Goal: Transaction & Acquisition: Purchase product/service

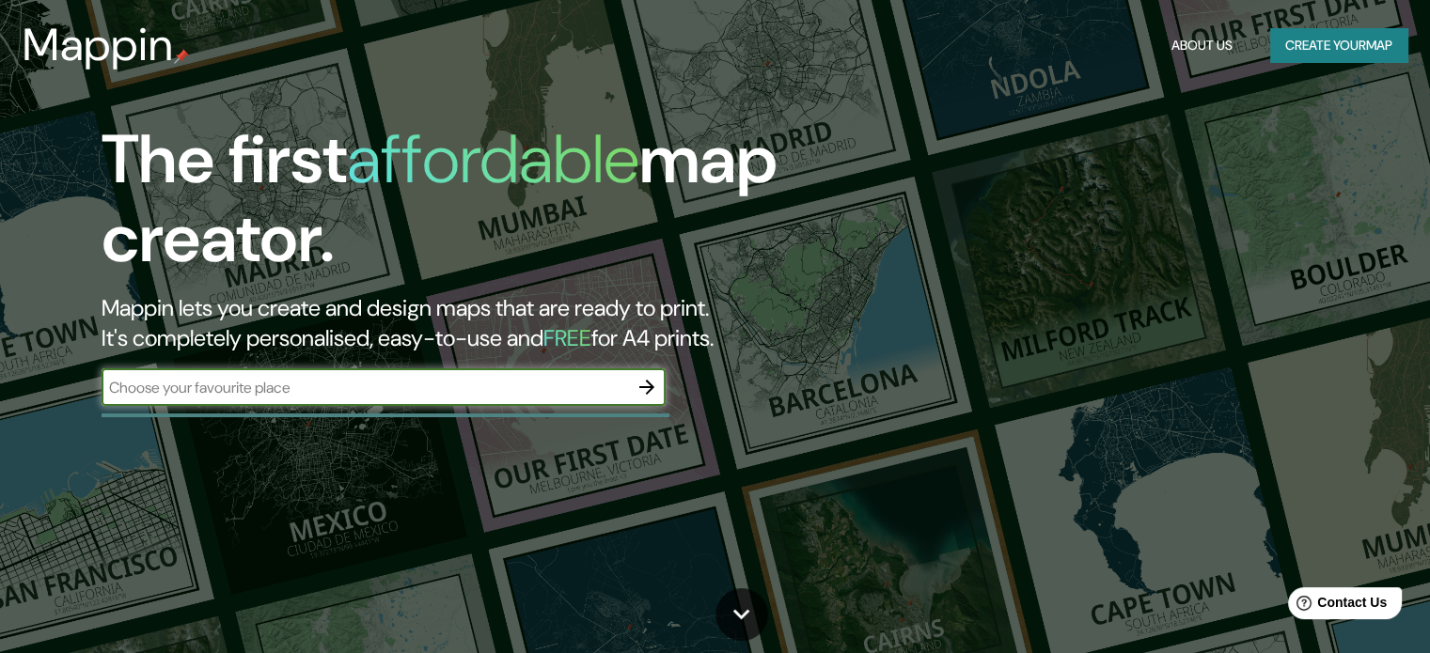
click at [402, 389] on input "text" at bounding box center [365, 388] width 526 height 22
type input "c"
type input "a"
type input "carretera a [GEOGRAPHIC_DATA] [GEOGRAPHIC_DATA]"
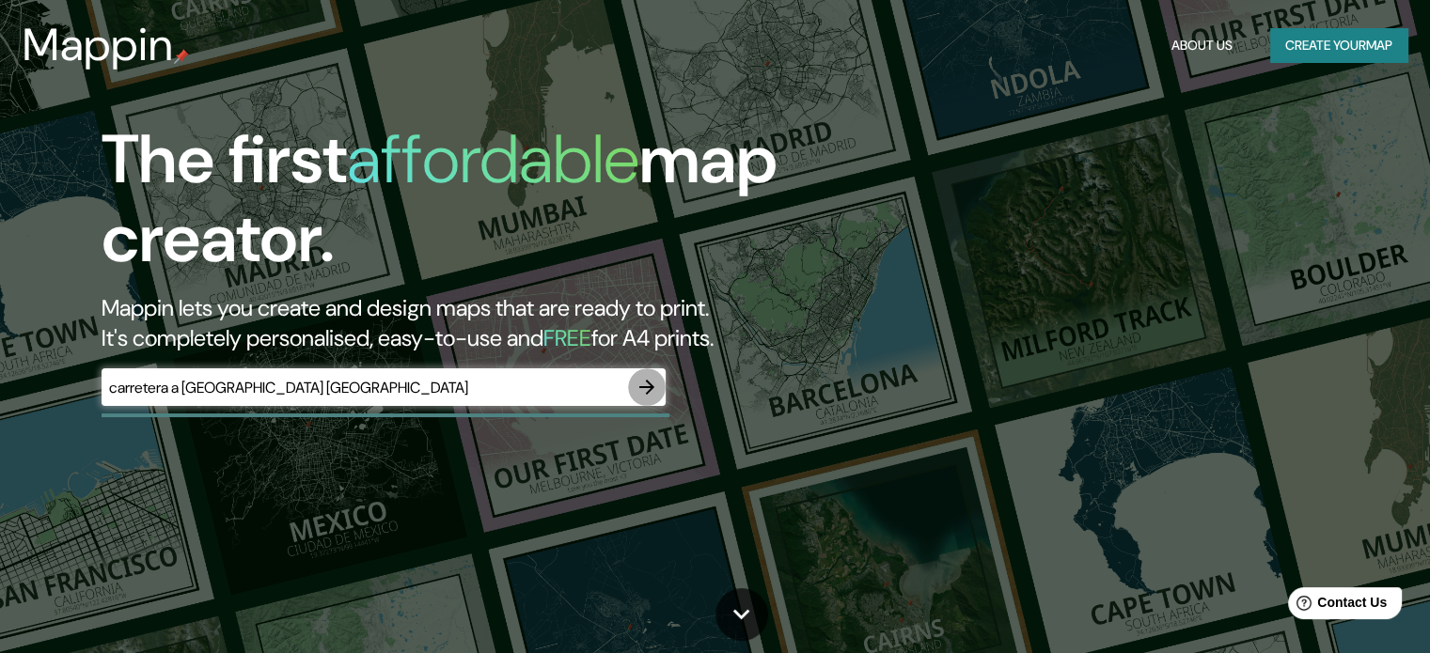
click at [647, 383] on icon "button" at bounding box center [646, 387] width 23 height 23
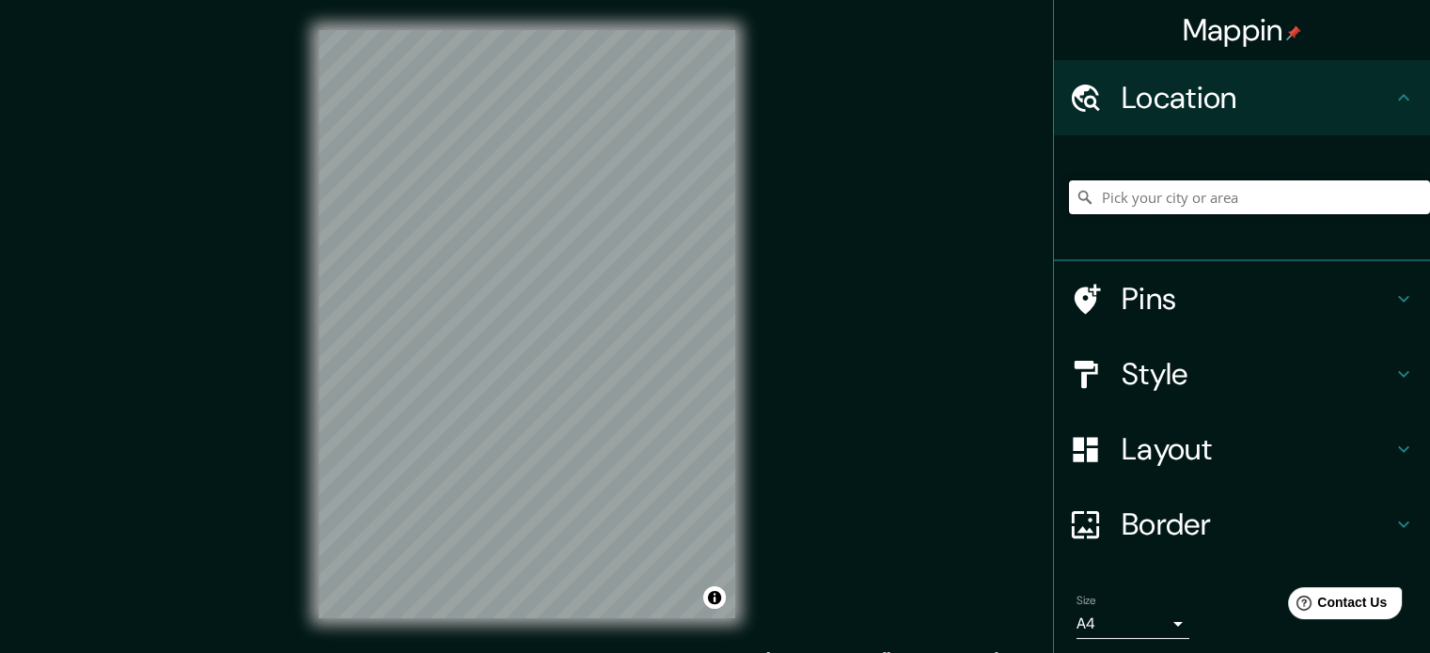
click at [1237, 191] on input "Pick your city or area" at bounding box center [1249, 197] width 361 height 34
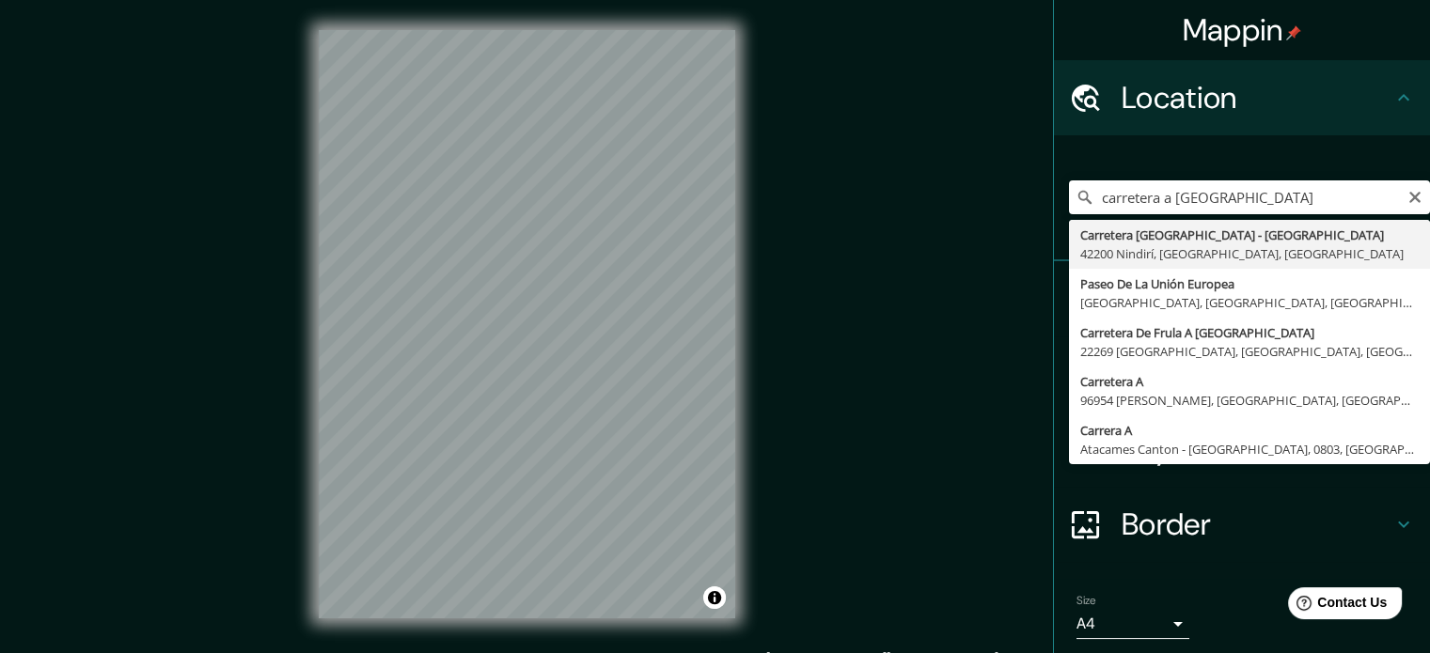
type input "Carretera [GEOGRAPHIC_DATA] - [GEOGRAPHIC_DATA], [GEOGRAPHIC_DATA], [GEOGRAPHIC…"
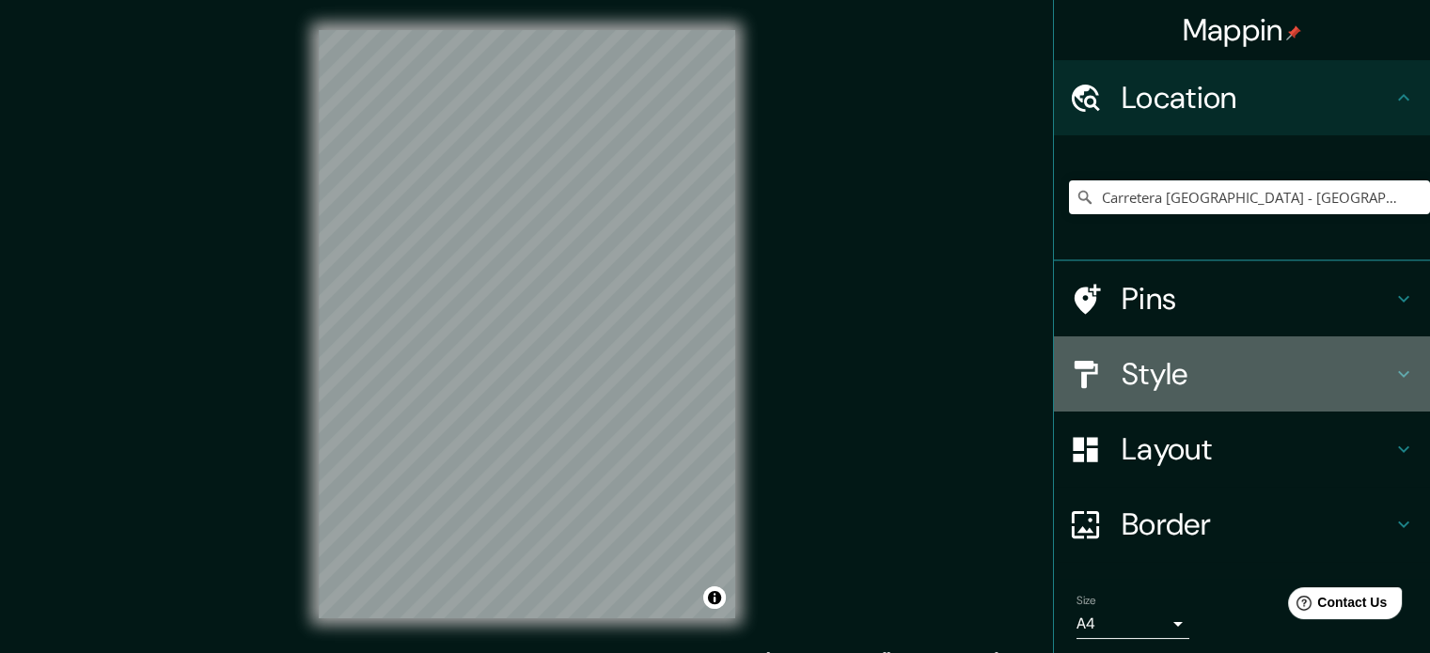
click at [1239, 376] on h4 "Style" at bounding box center [1256, 374] width 271 height 38
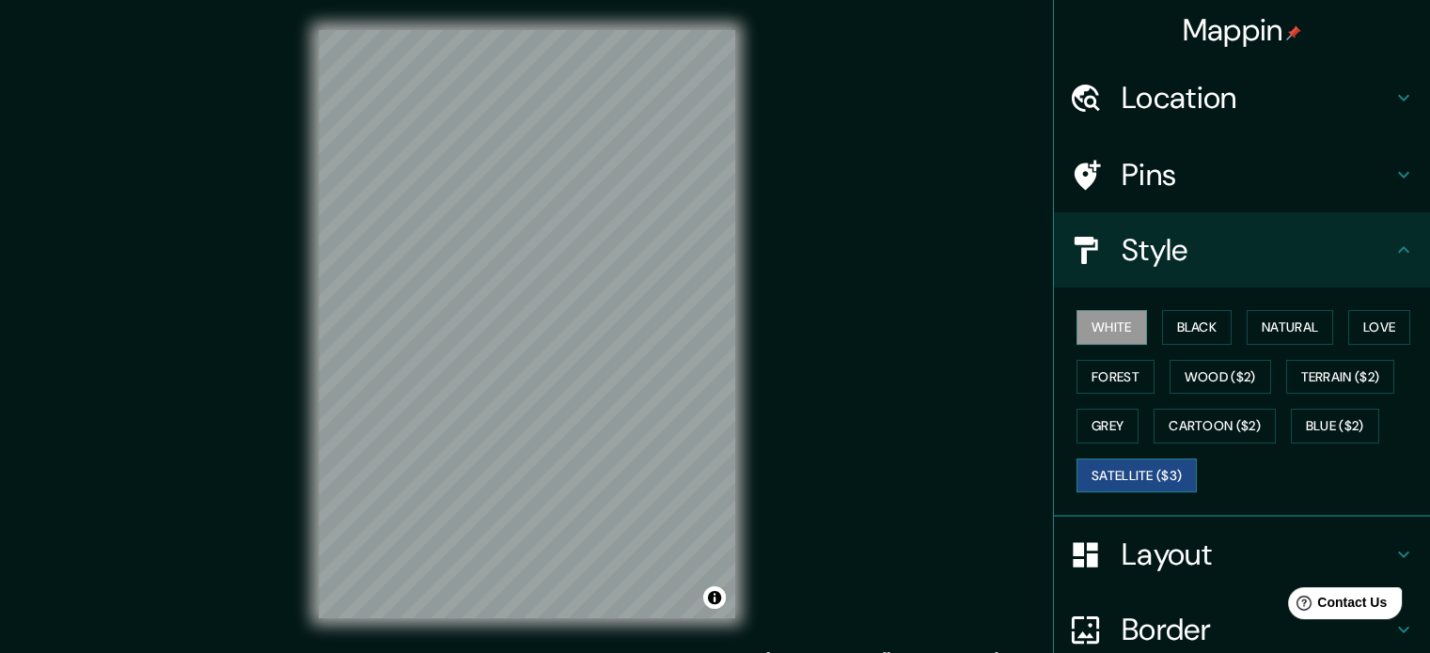
click at [1171, 465] on button "Satellite ($3)" at bounding box center [1136, 476] width 120 height 35
click at [775, 634] on div "Mappin Location [GEOGRAPHIC_DATA] - [GEOGRAPHIC_DATA], [GEOGRAPHIC_DATA], [GEOG…" at bounding box center [715, 339] width 1430 height 679
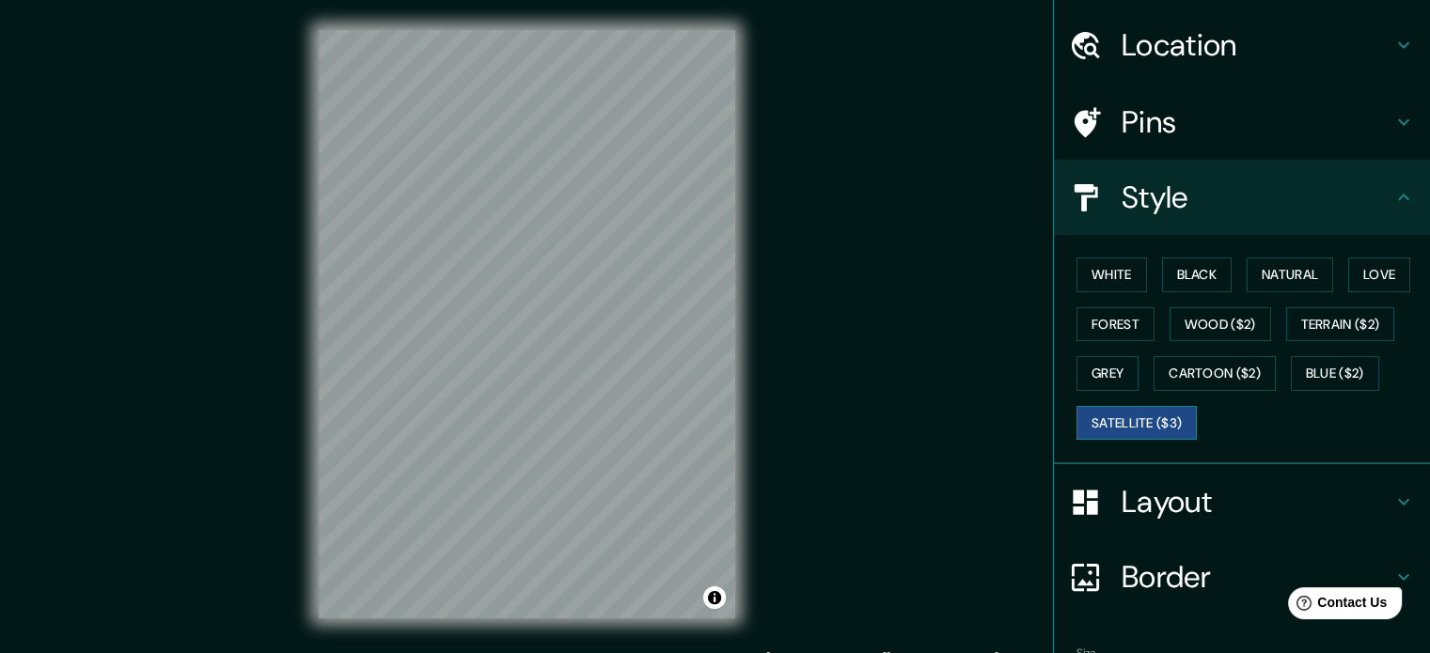
scroll to position [167, 0]
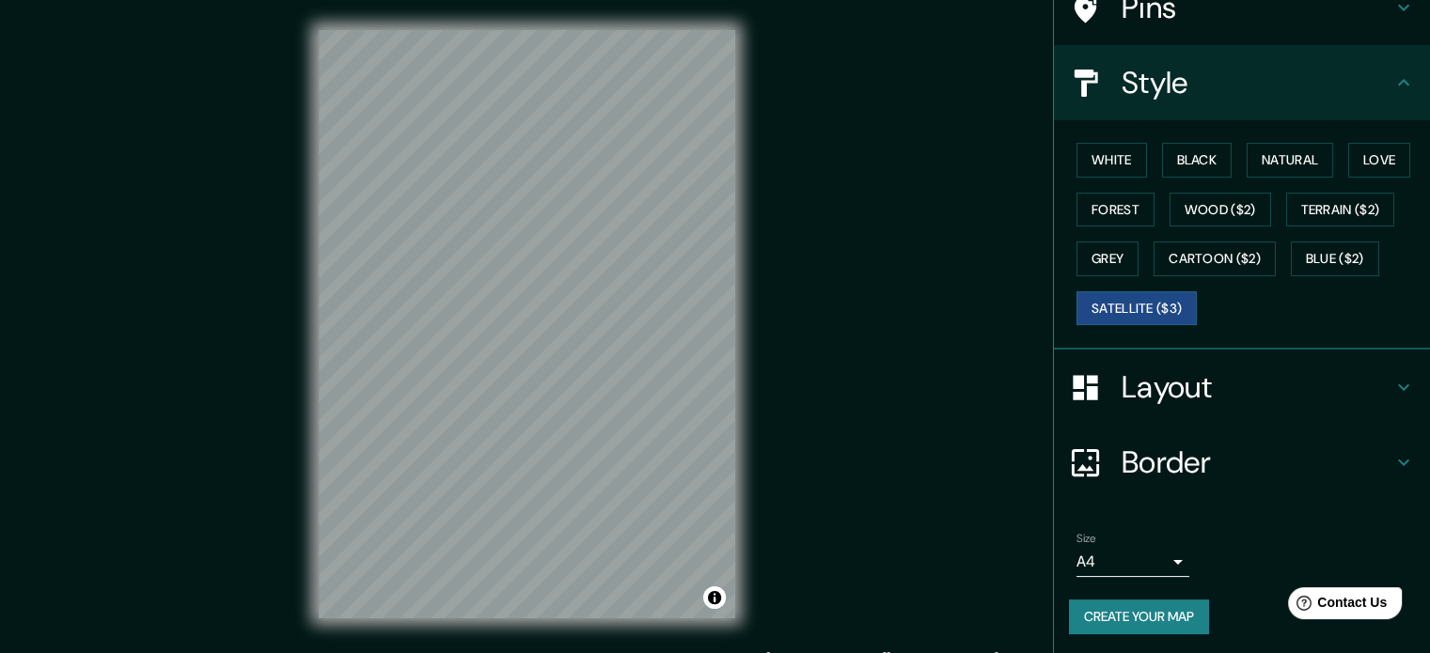
click at [1202, 465] on h4 "Border" at bounding box center [1256, 463] width 271 height 38
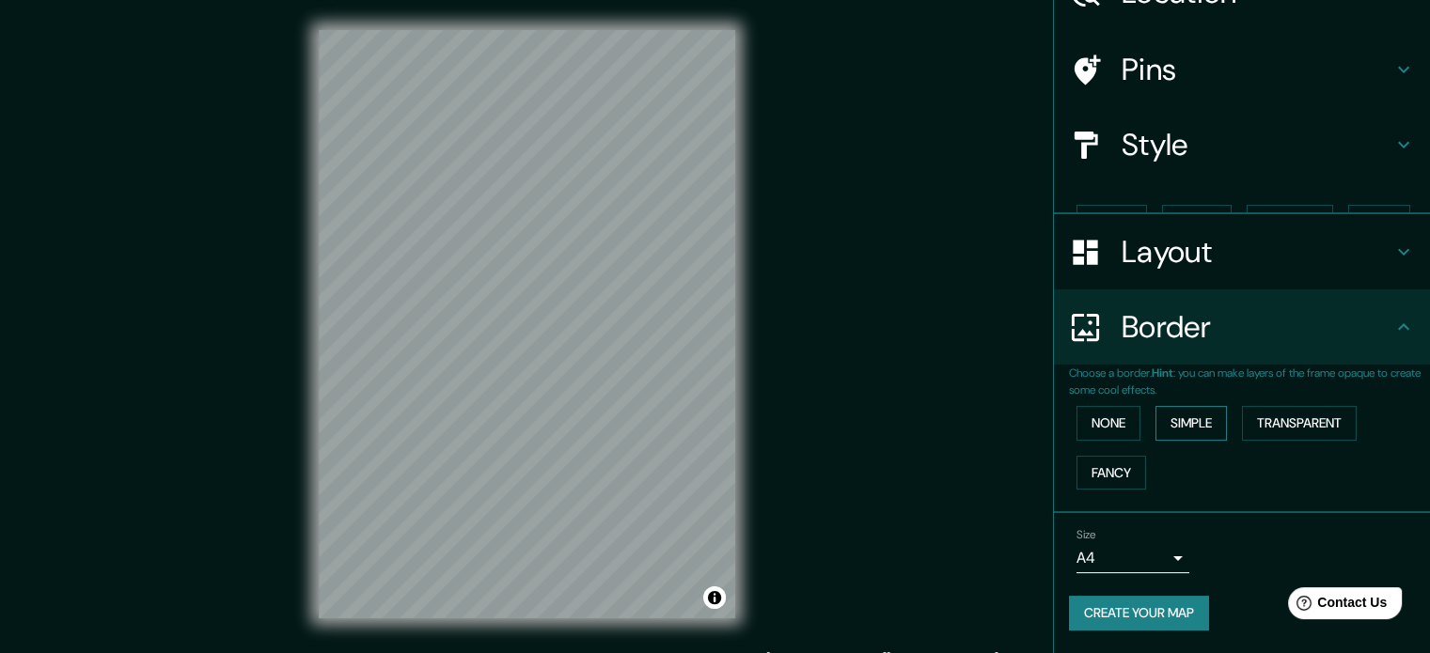
scroll to position [71, 0]
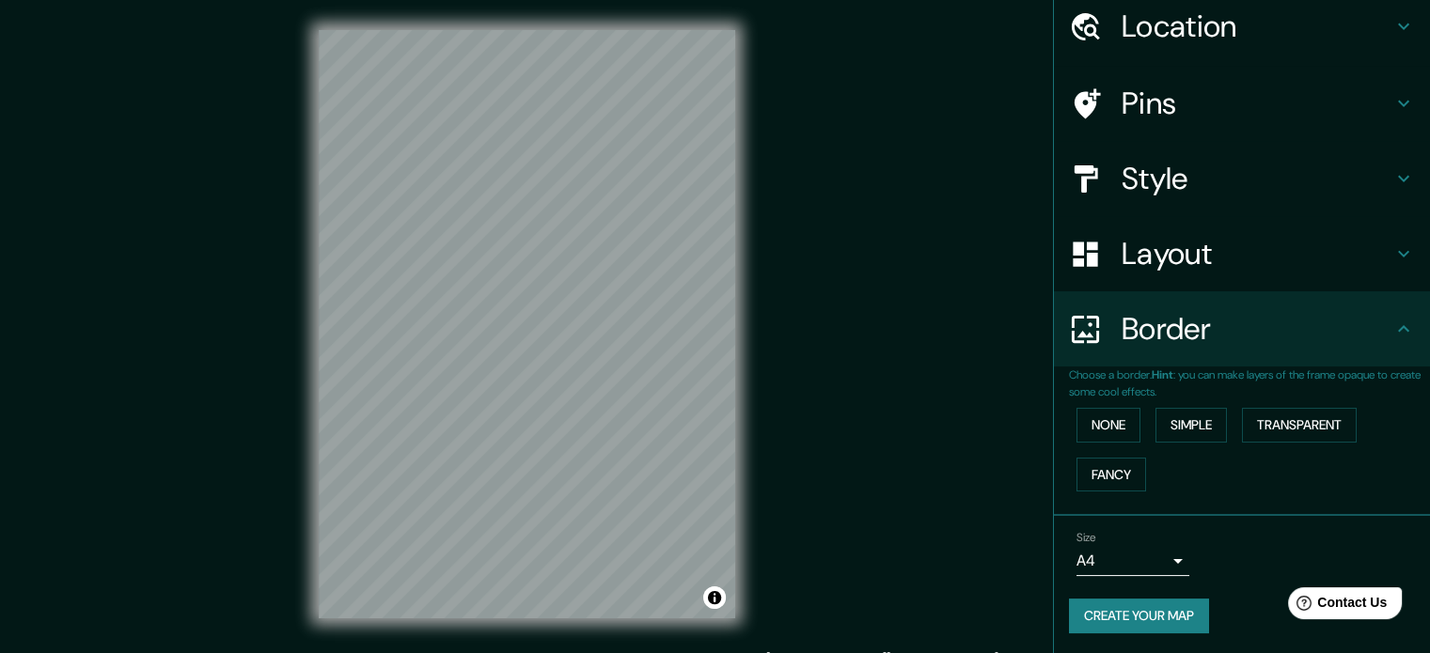
click at [1214, 268] on h4 "Layout" at bounding box center [1256, 254] width 271 height 38
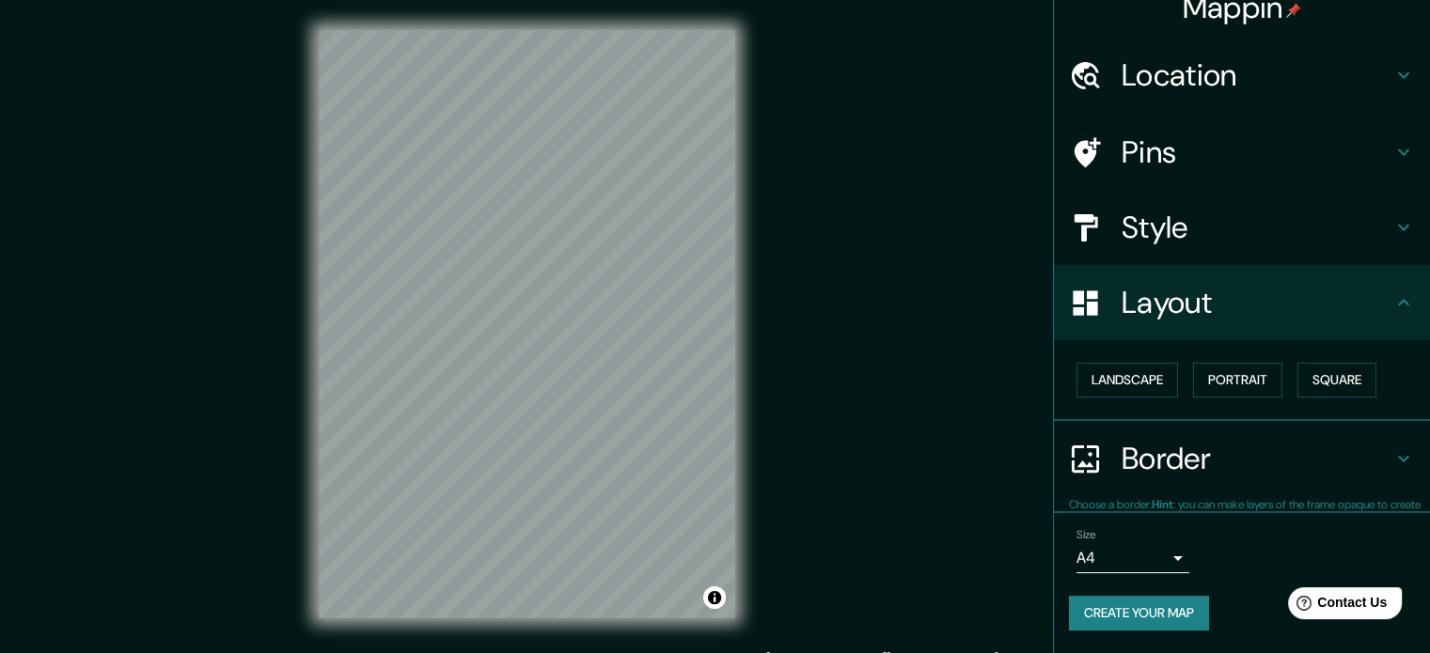
scroll to position [21, 0]
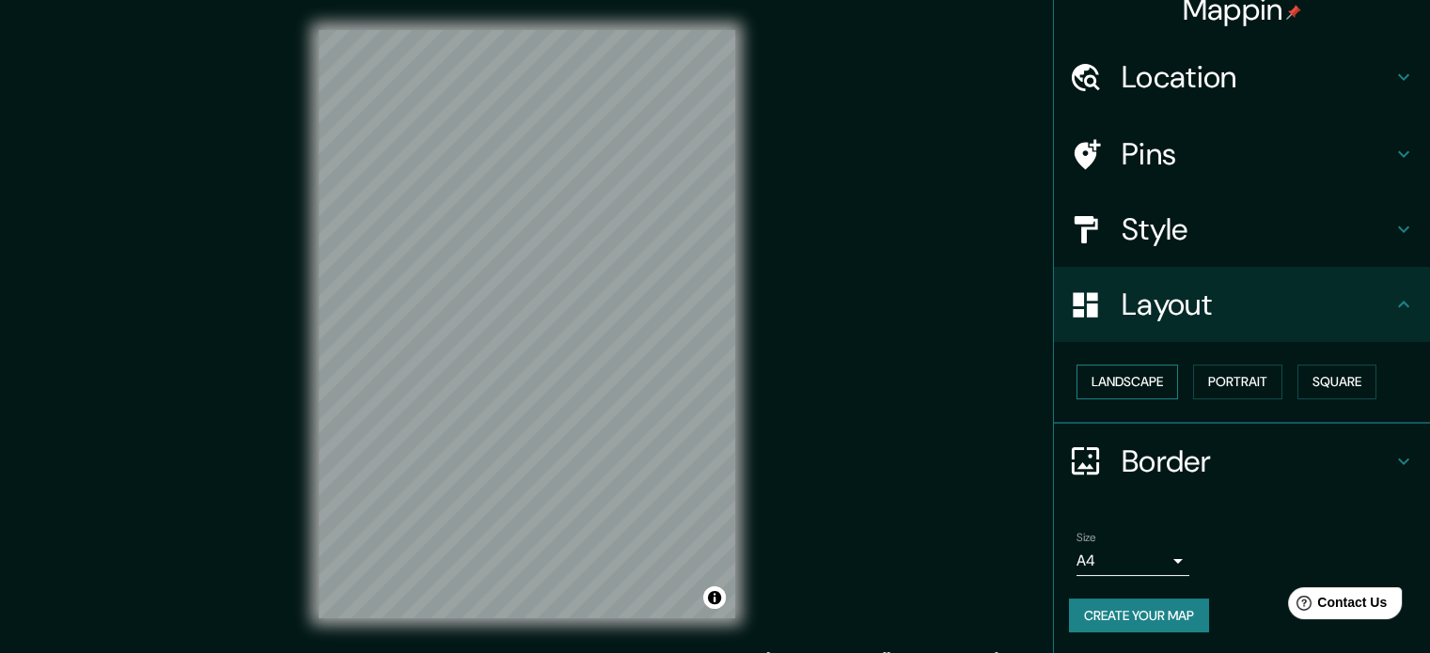
click at [1128, 370] on button "Landscape" at bounding box center [1127, 382] width 102 height 35
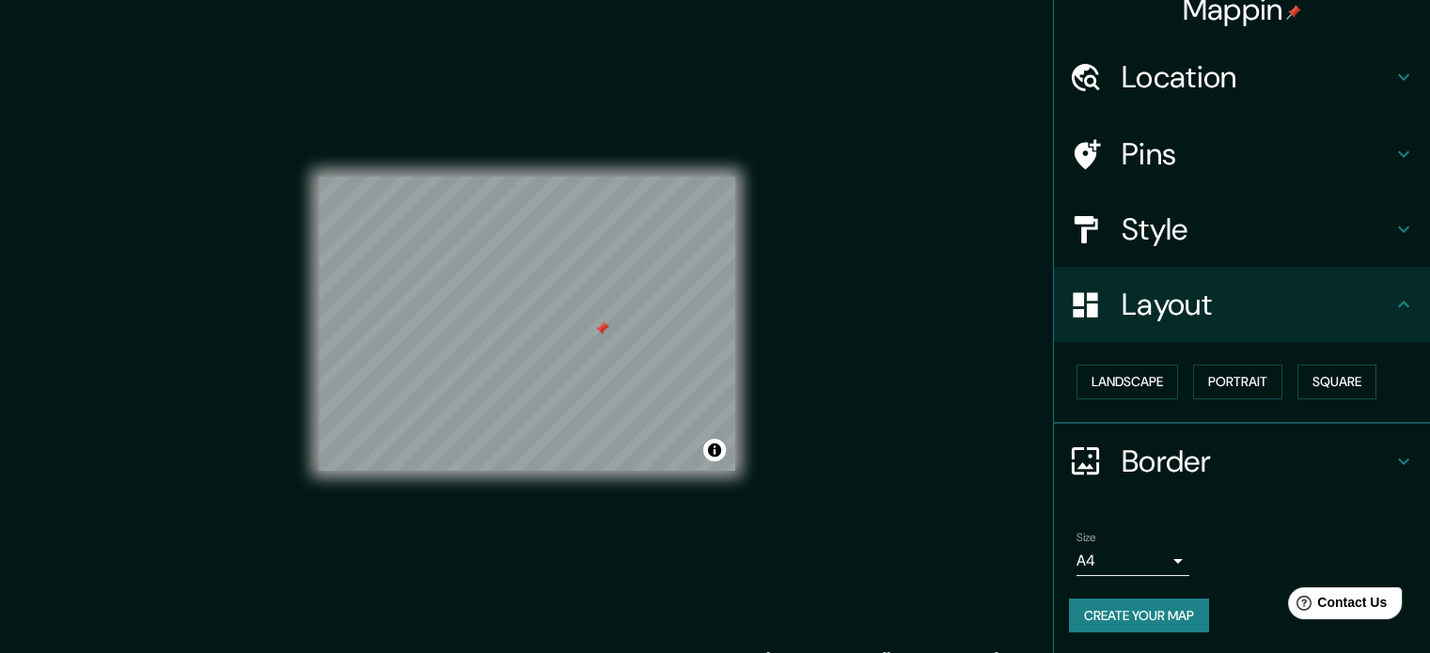
click at [1206, 241] on h4 "Style" at bounding box center [1256, 230] width 271 height 38
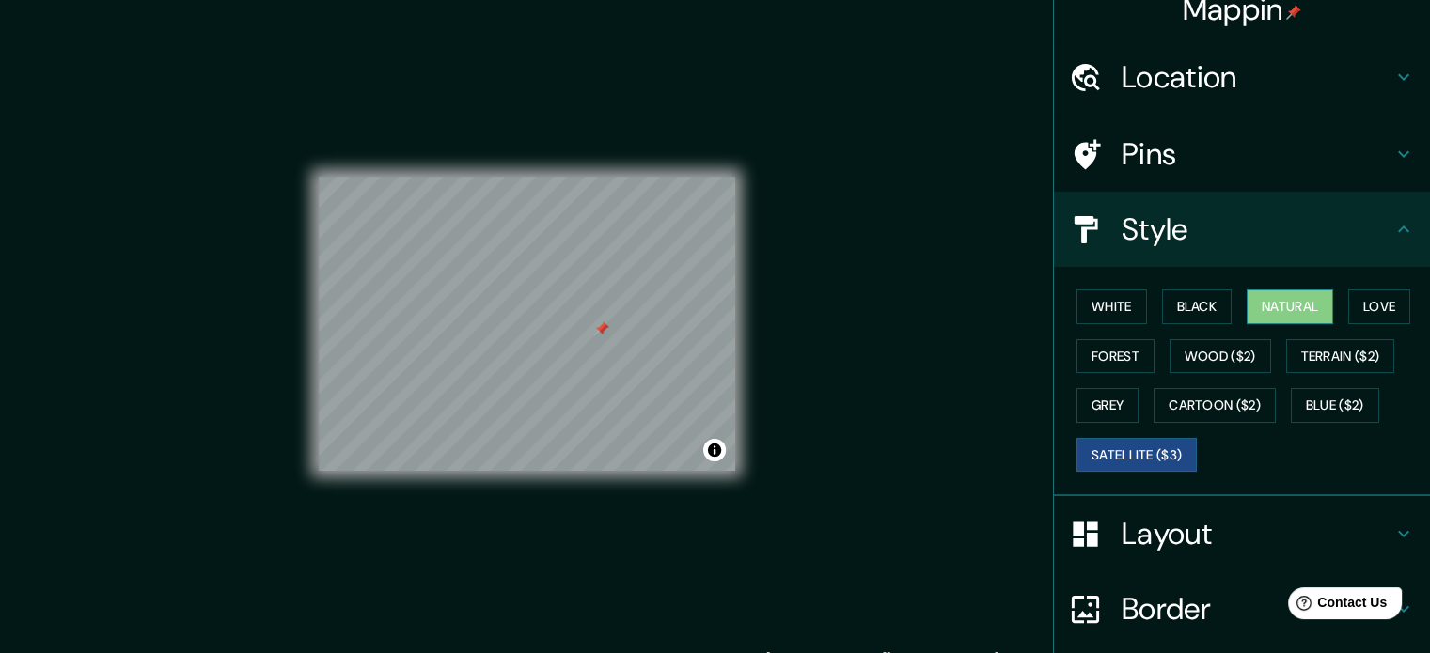
click at [1256, 300] on button "Natural" at bounding box center [1289, 307] width 86 height 35
click at [1211, 96] on h4 "Location" at bounding box center [1256, 77] width 271 height 38
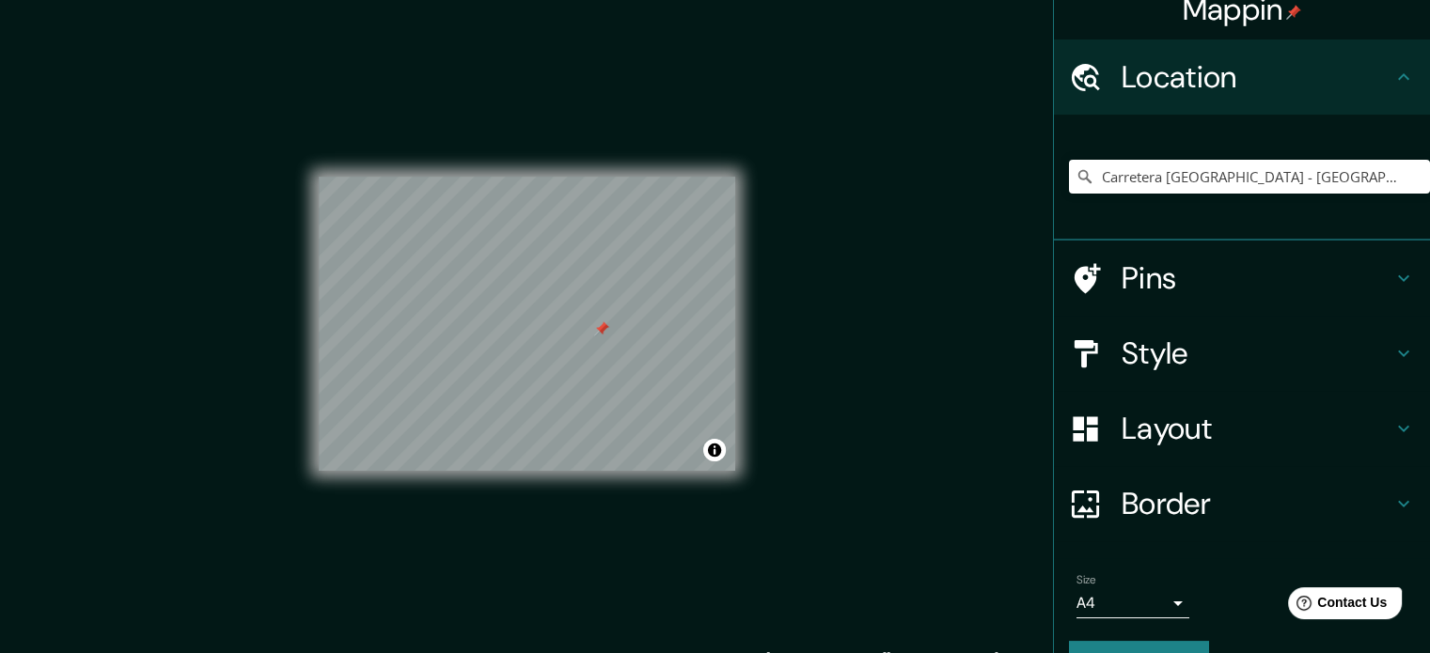
click at [1192, 266] on h4 "Pins" at bounding box center [1256, 278] width 271 height 38
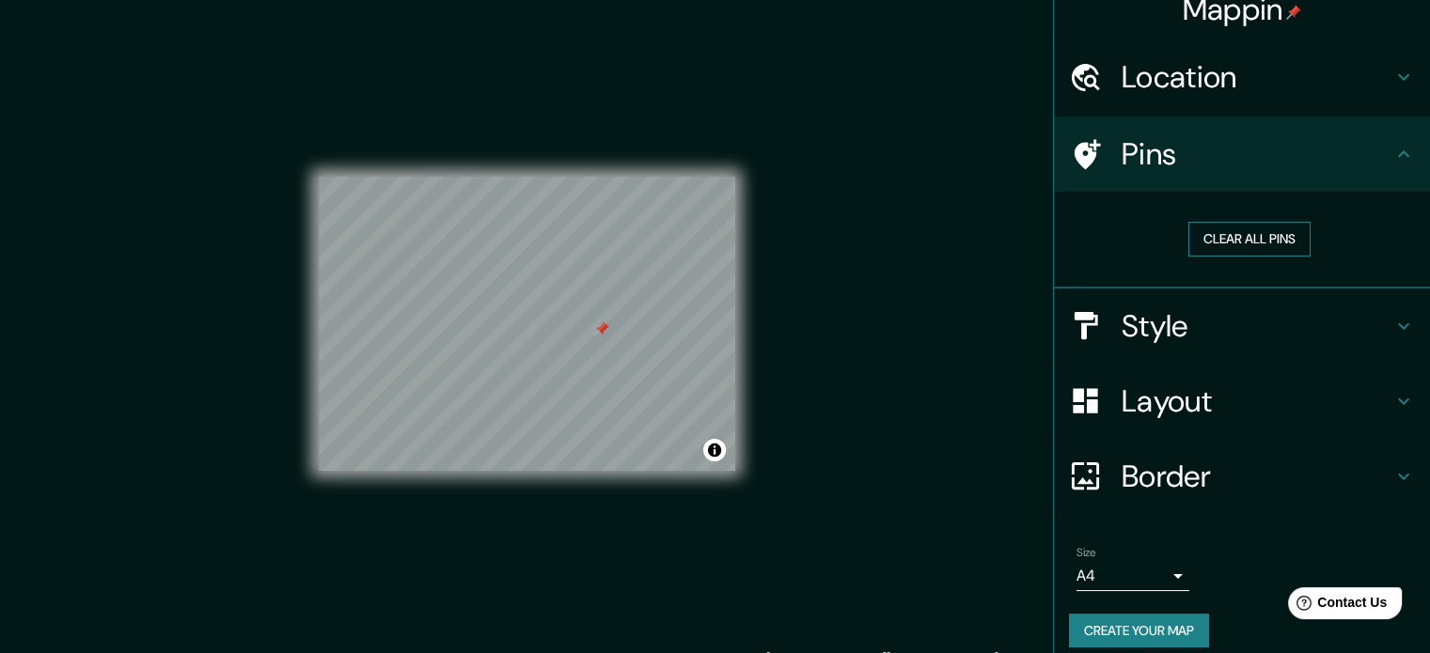
click at [1256, 227] on button "Clear all pins" at bounding box center [1249, 239] width 122 height 35
click at [1248, 310] on h4 "Style" at bounding box center [1256, 326] width 271 height 38
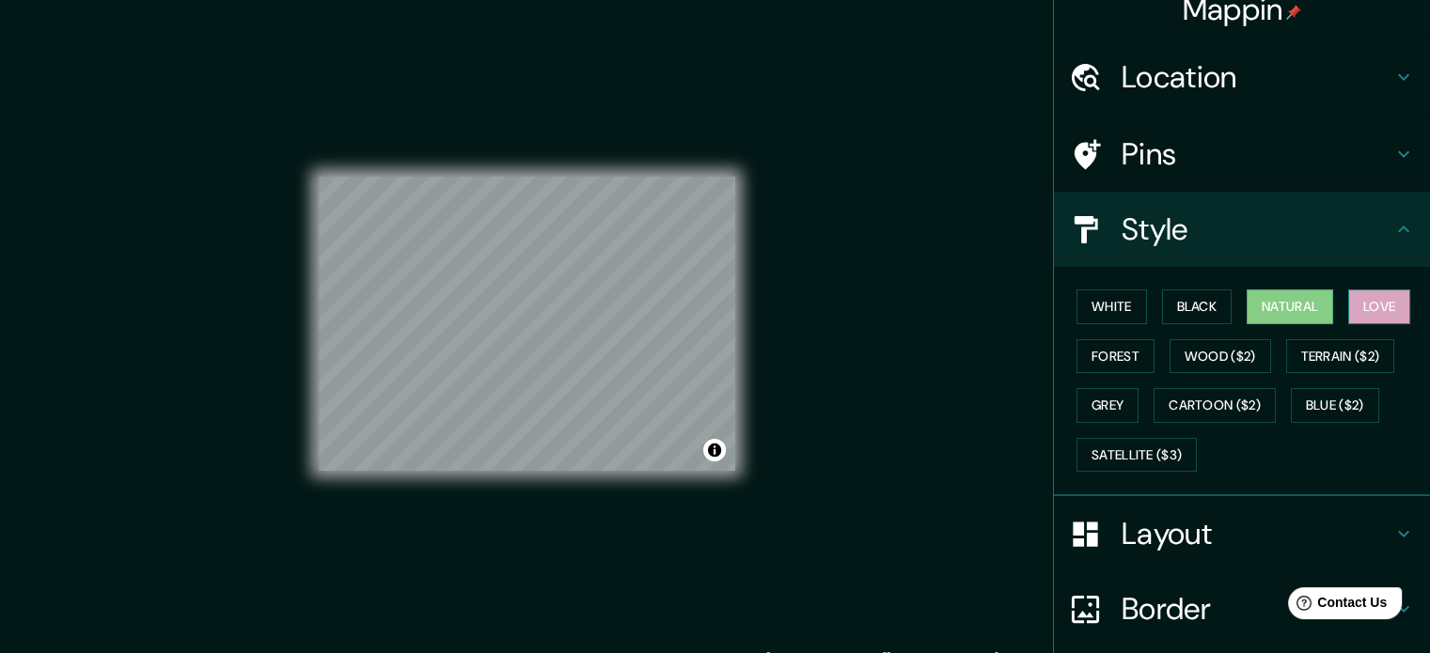
click at [1376, 305] on button "Love" at bounding box center [1379, 307] width 62 height 35
click at [1204, 360] on button "Wood ($2)" at bounding box center [1220, 356] width 102 height 35
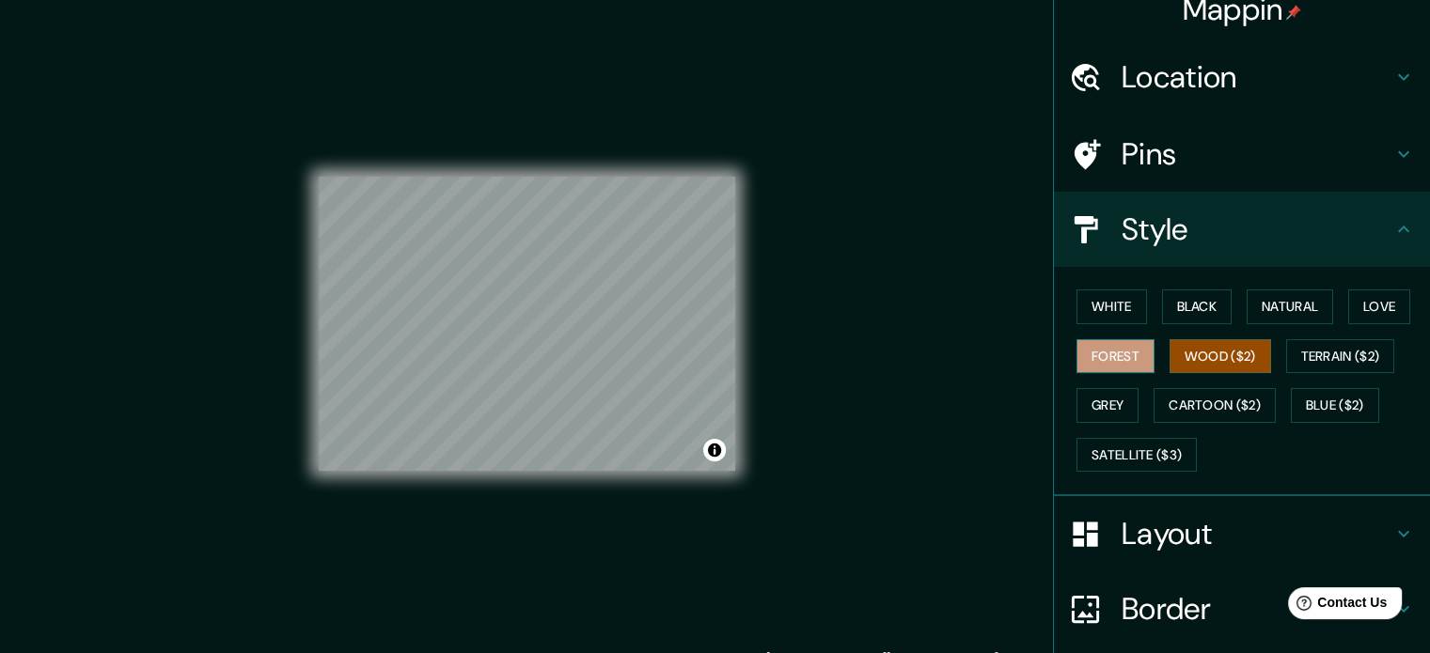
click at [1132, 360] on button "Forest" at bounding box center [1115, 356] width 78 height 35
click at [1115, 388] on button "Grey" at bounding box center [1107, 405] width 62 height 35
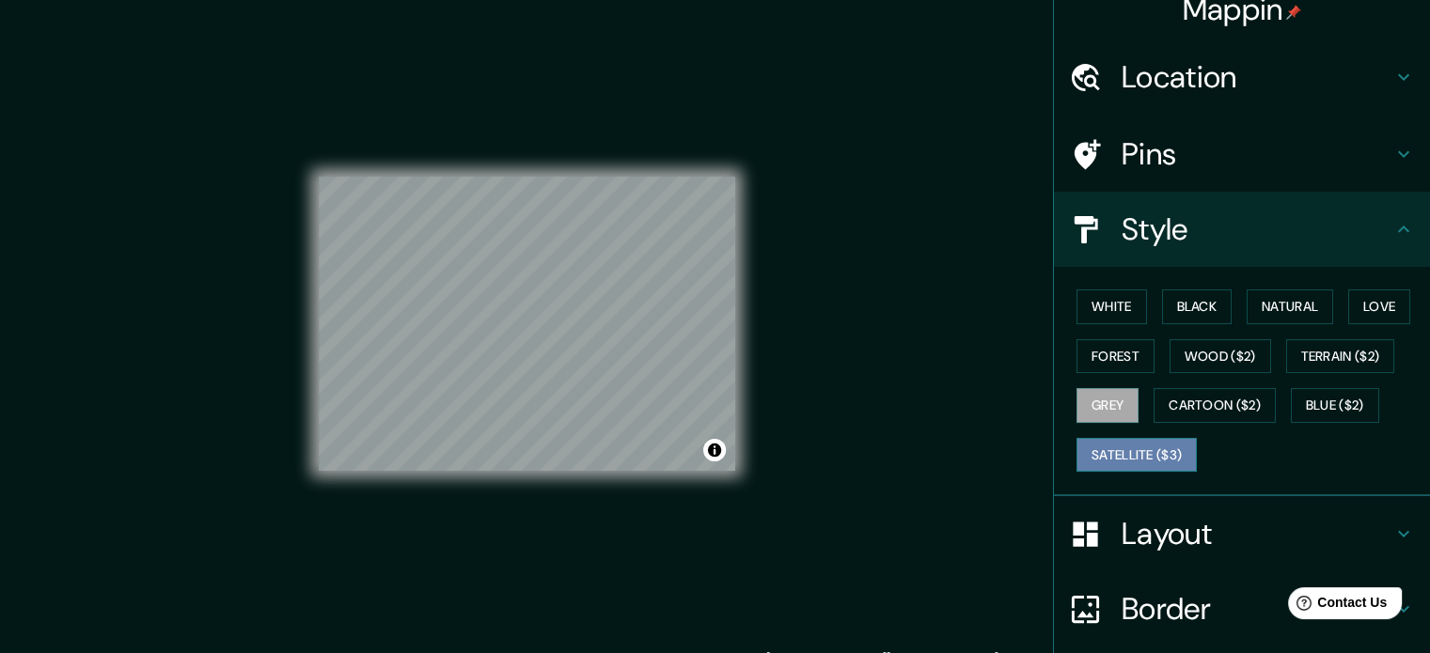
click at [1139, 446] on button "Satellite ($3)" at bounding box center [1136, 455] width 120 height 35
click at [1302, 413] on button "Blue ($2)" at bounding box center [1335, 405] width 88 height 35
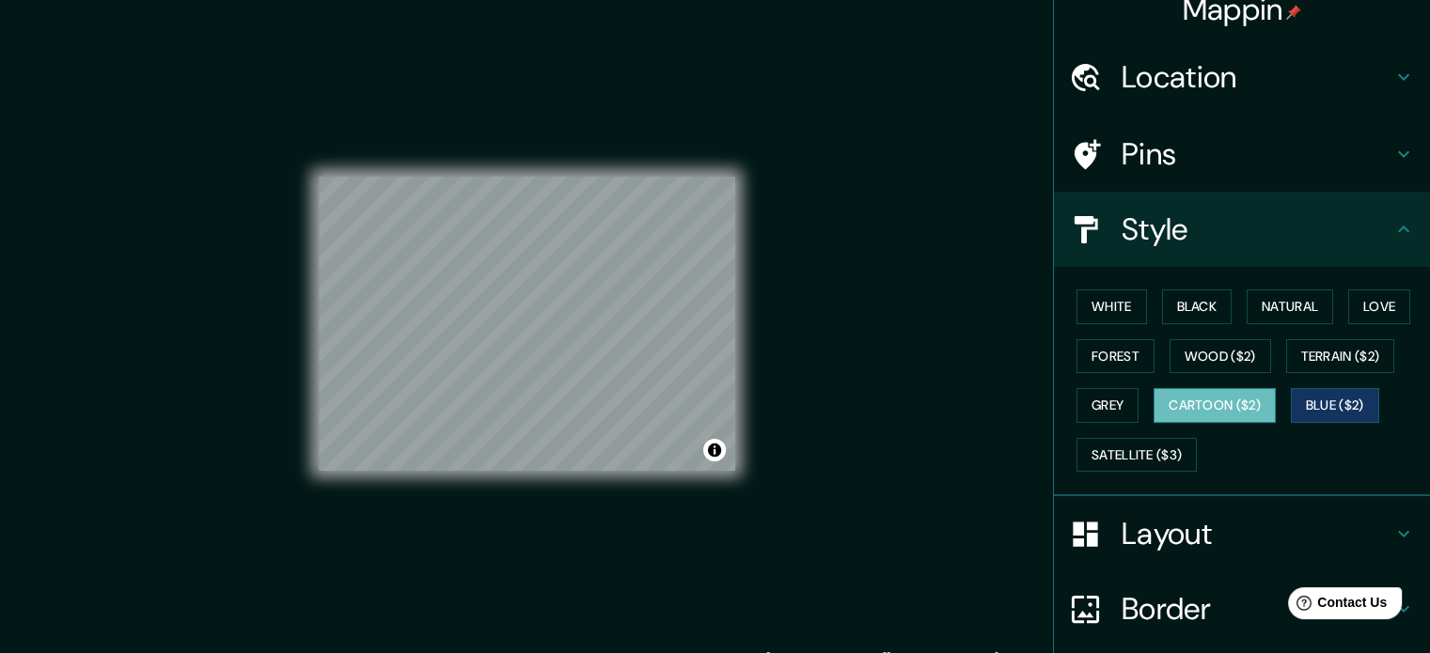
click at [1190, 406] on button "Cartoon ($2)" at bounding box center [1214, 405] width 122 height 35
click at [1094, 395] on button "Grey" at bounding box center [1107, 405] width 62 height 35
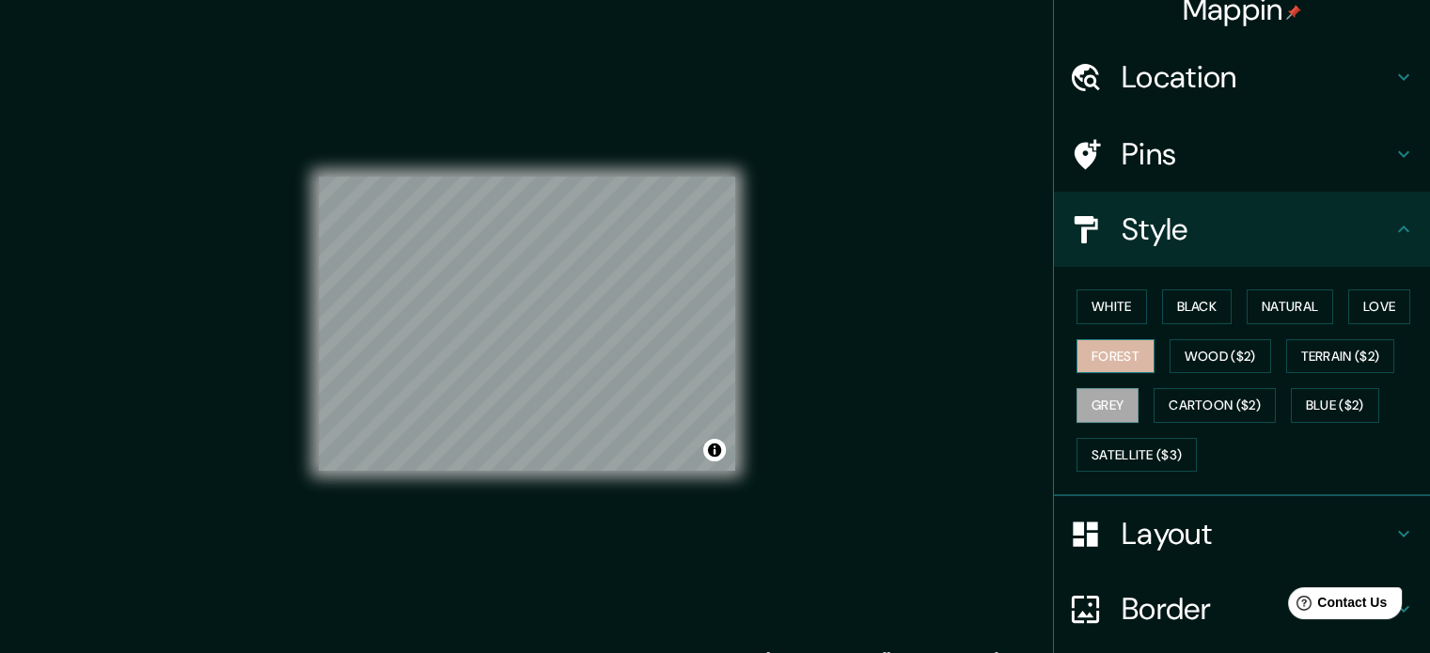
click at [1088, 366] on button "Forest" at bounding box center [1115, 356] width 78 height 35
click at [1101, 314] on button "White" at bounding box center [1111, 307] width 70 height 35
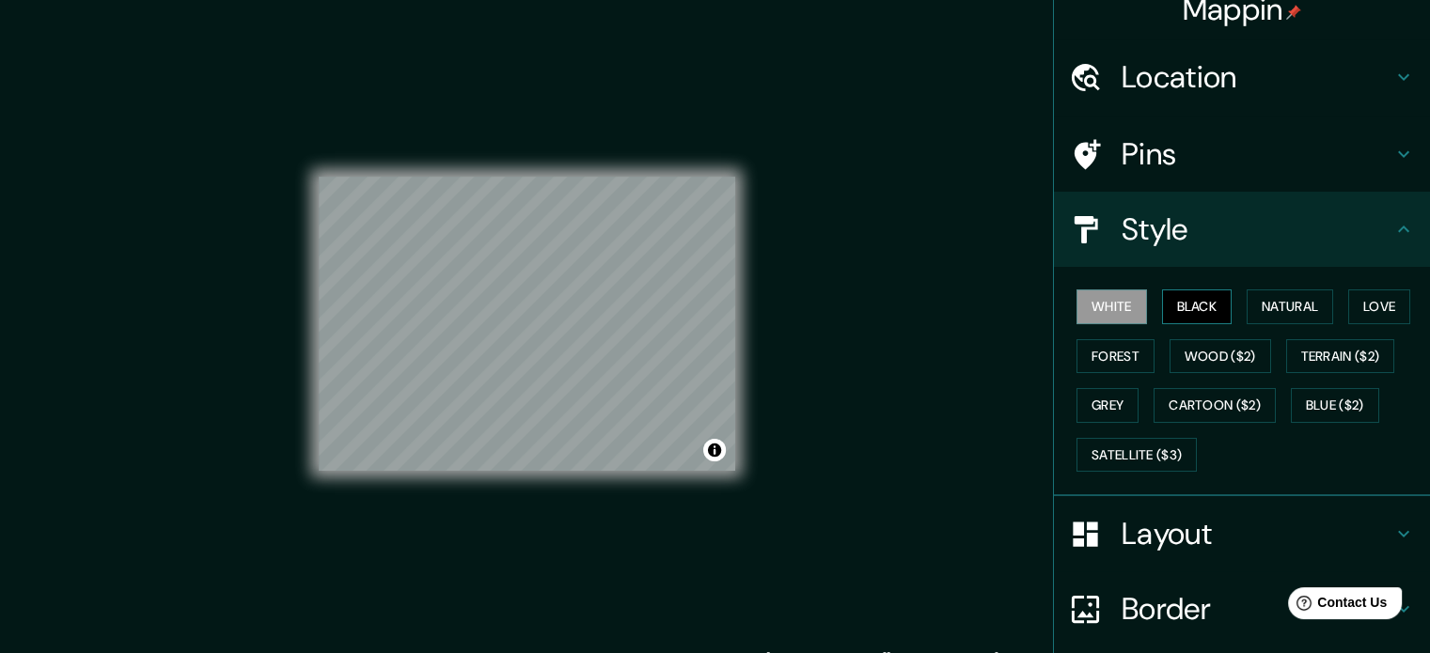
click at [1192, 307] on button "Black" at bounding box center [1197, 307] width 70 height 35
click at [1246, 301] on button "Natural" at bounding box center [1289, 307] width 86 height 35
click at [1372, 304] on button "Love" at bounding box center [1379, 307] width 62 height 35
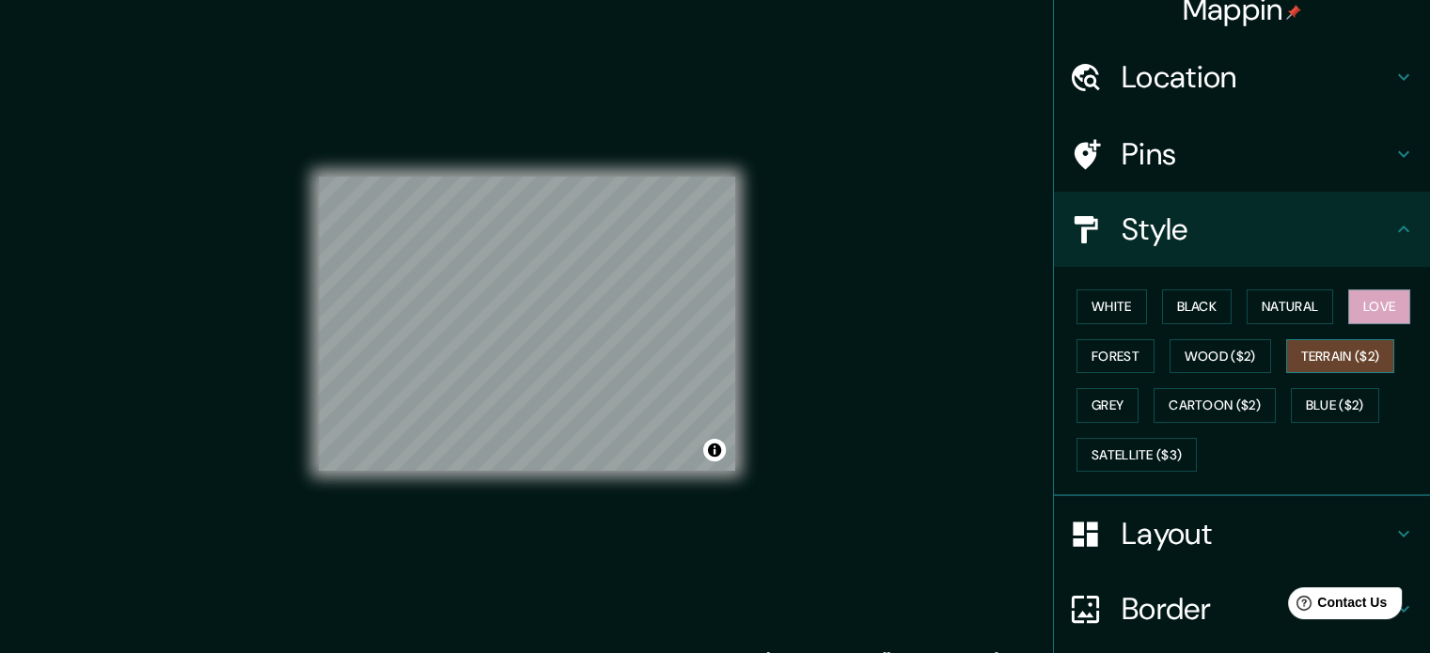
click at [1361, 355] on button "Terrain ($2)" at bounding box center [1340, 356] width 109 height 35
click at [1196, 356] on button "Wood ($2)" at bounding box center [1220, 356] width 102 height 35
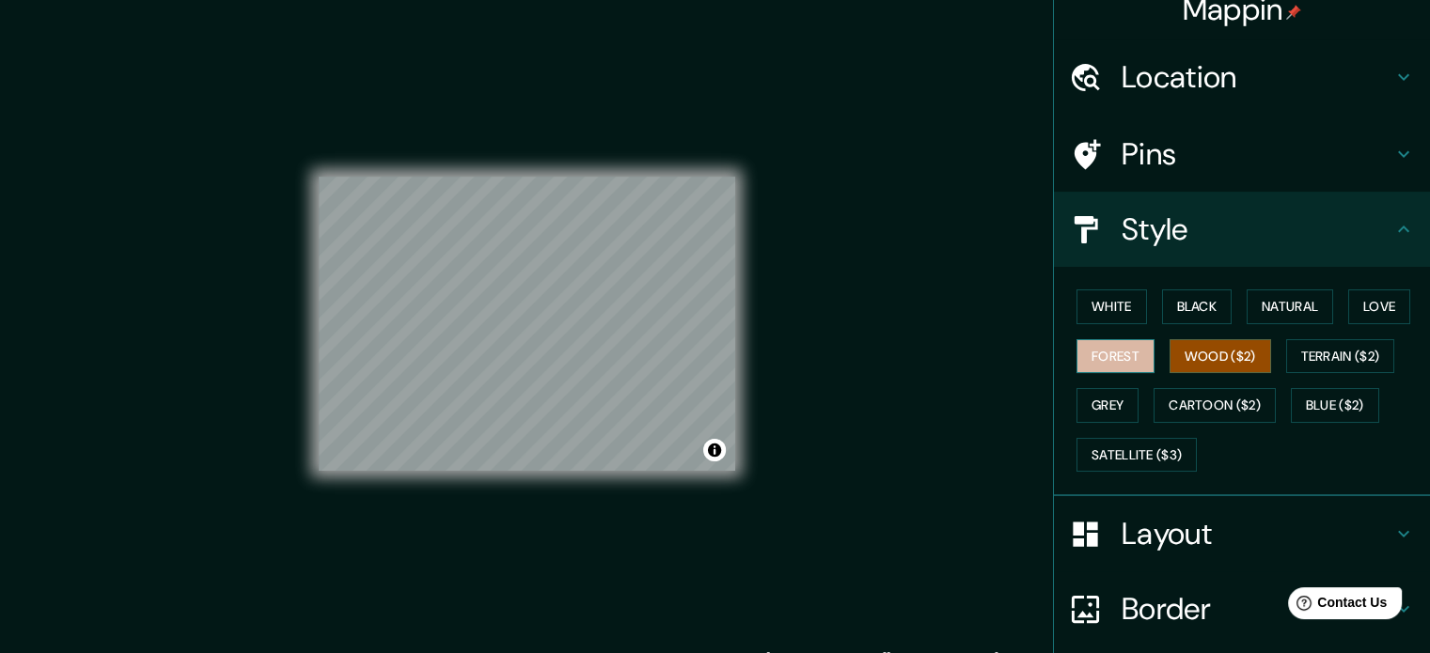
click at [1078, 356] on button "Forest" at bounding box center [1115, 356] width 78 height 35
click at [1094, 397] on button "Grey" at bounding box center [1107, 405] width 62 height 35
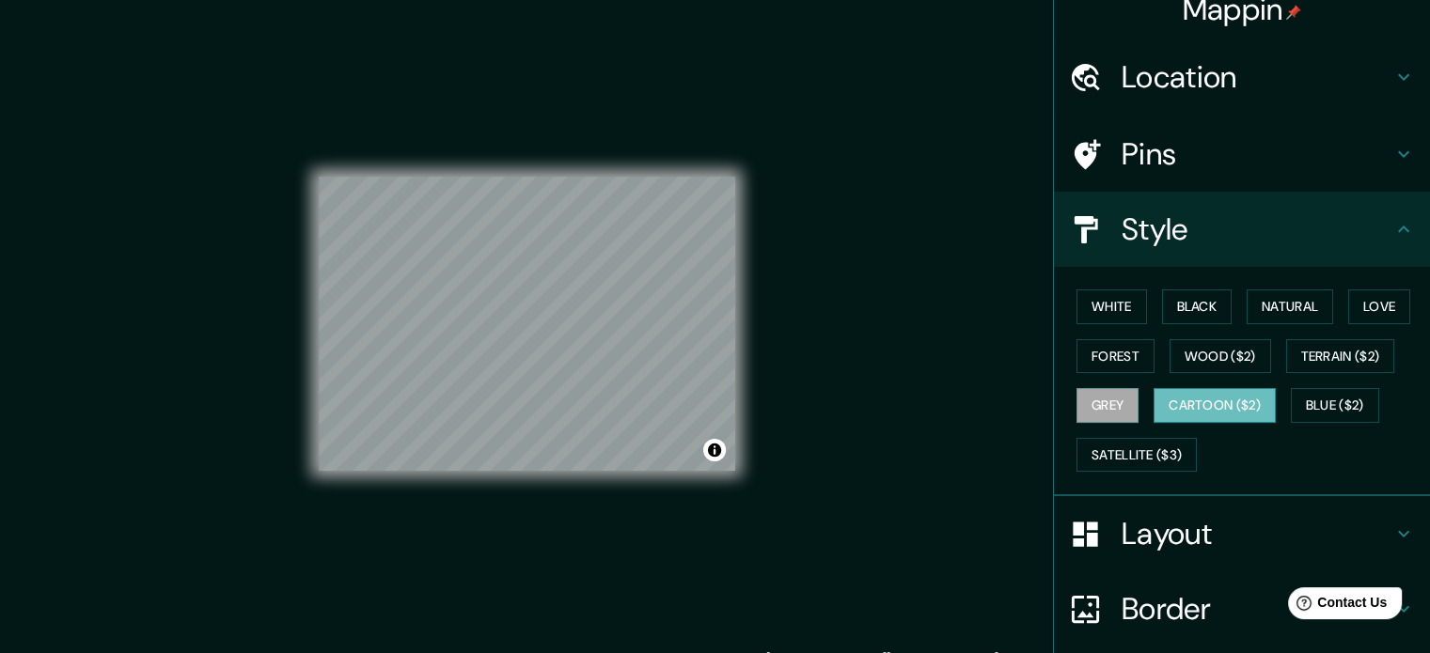
click at [1196, 397] on button "Cartoon ($2)" at bounding box center [1214, 405] width 122 height 35
click at [1292, 398] on button "Blue ($2)" at bounding box center [1335, 405] width 88 height 35
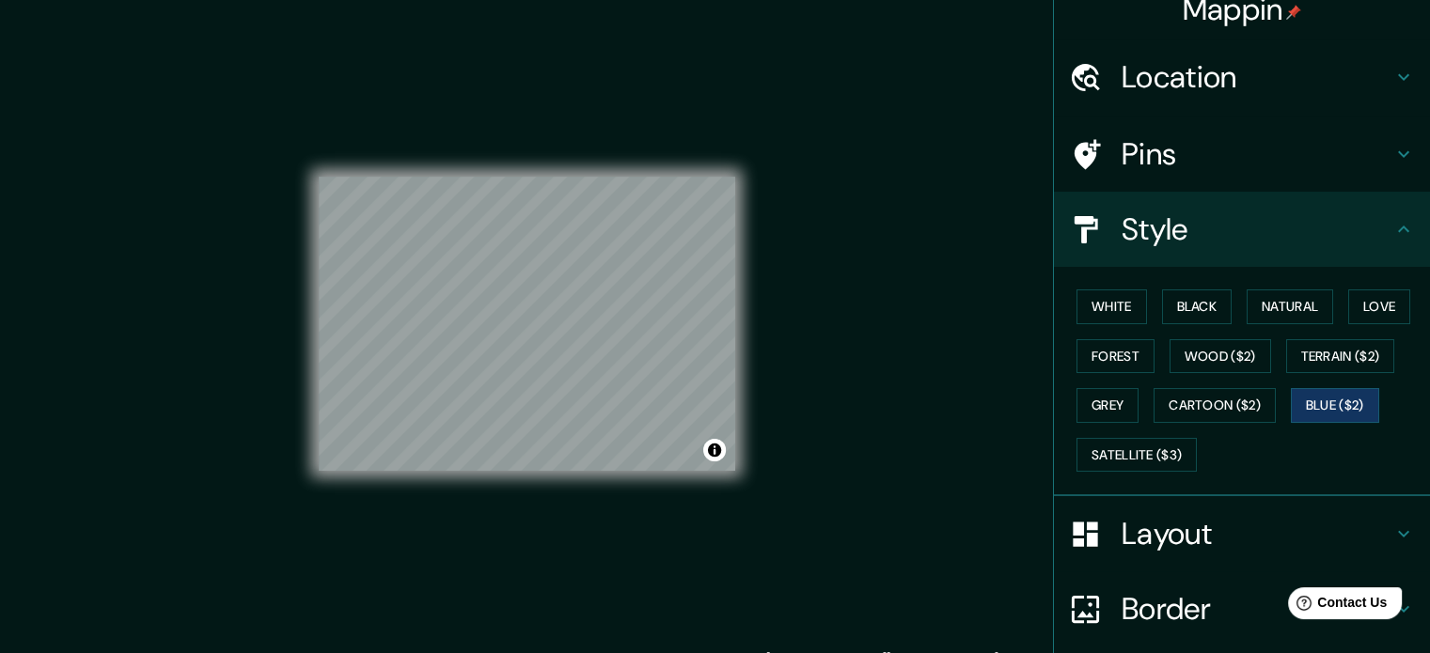
click at [29, 378] on div "Mappin Location [GEOGRAPHIC_DATA] - [GEOGRAPHIC_DATA], [GEOGRAPHIC_DATA], [GEOG…" at bounding box center [715, 339] width 1430 height 679
click at [1293, 297] on button "Natural" at bounding box center [1289, 307] width 86 height 35
